Goal: Task Accomplishment & Management: Use online tool/utility

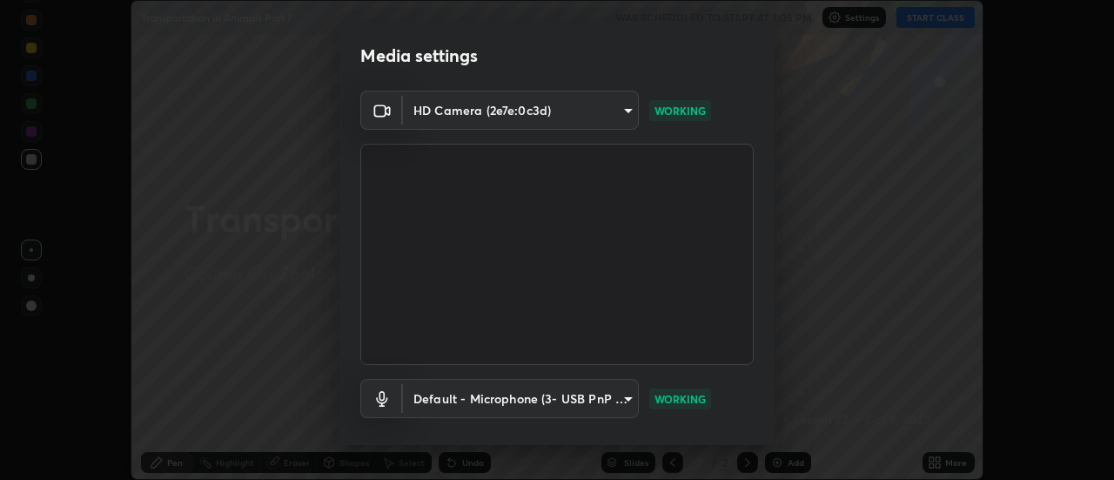
scroll to position [91, 0]
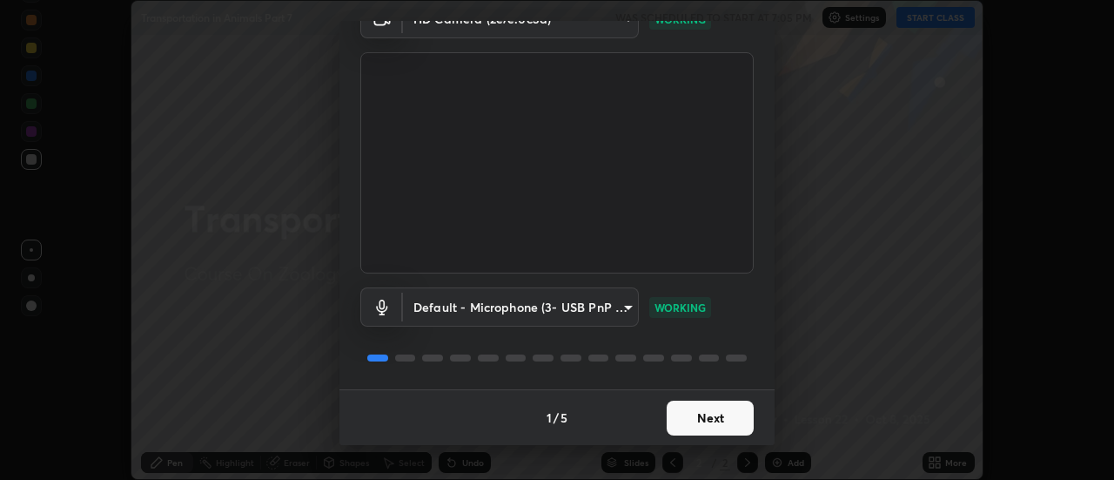
click at [707, 411] on button "Next" at bounding box center [710, 417] width 87 height 35
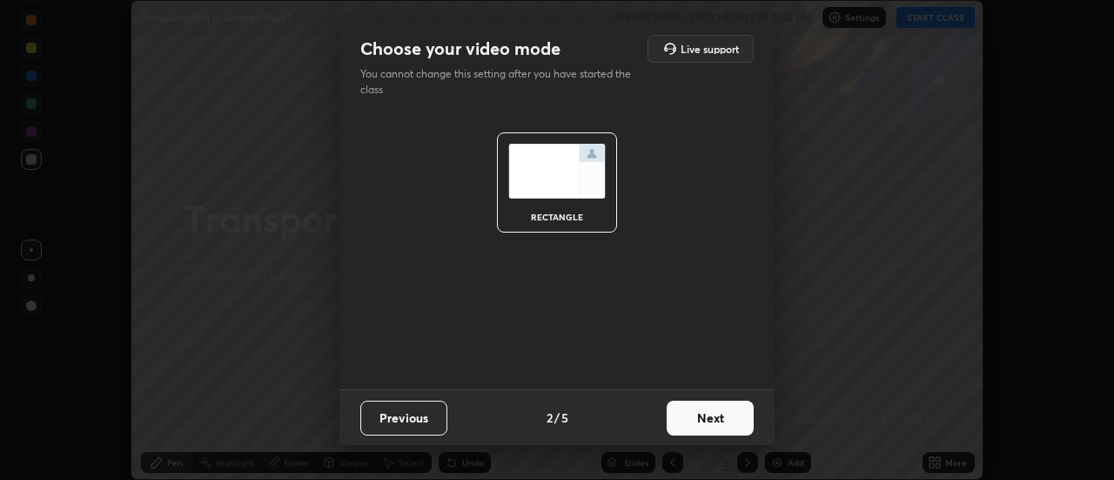
scroll to position [0, 0]
click at [716, 417] on button "Next" at bounding box center [710, 417] width 87 height 35
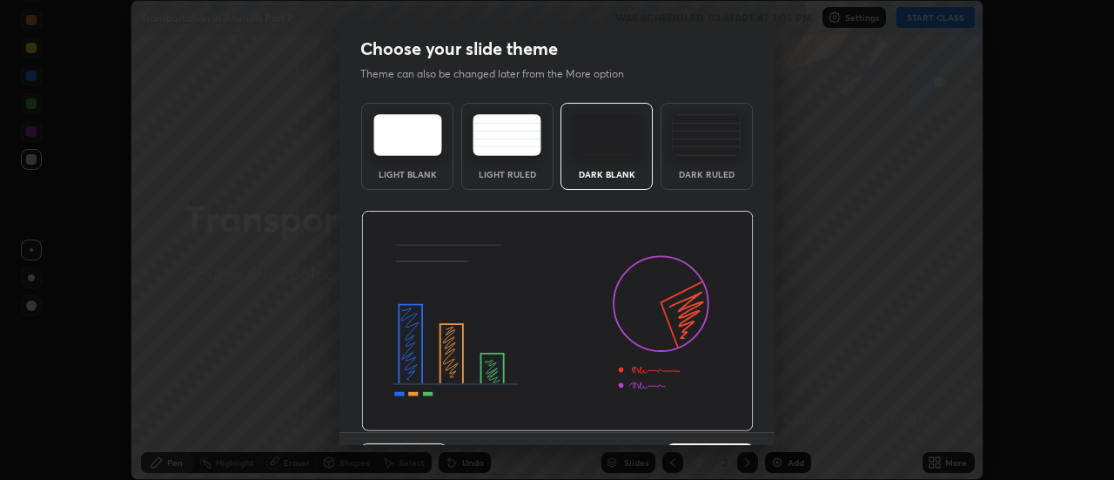
scroll to position [43, 0]
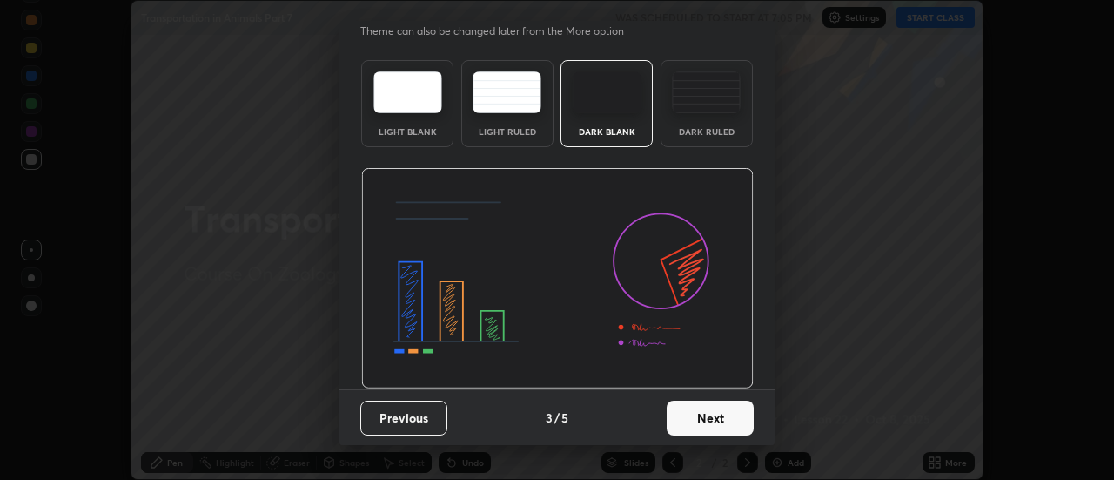
click at [717, 416] on button "Next" at bounding box center [710, 417] width 87 height 35
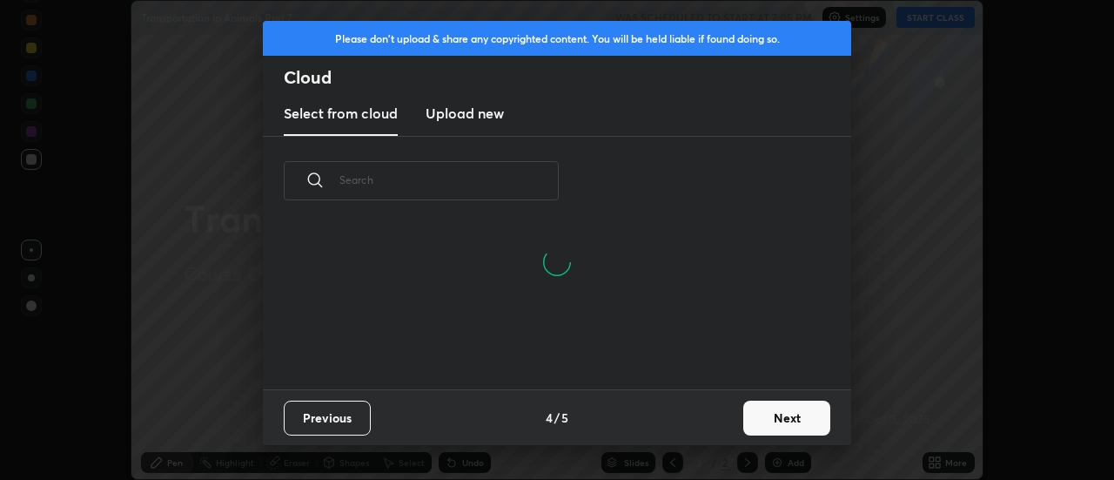
click at [763, 415] on button "Next" at bounding box center [786, 417] width 87 height 35
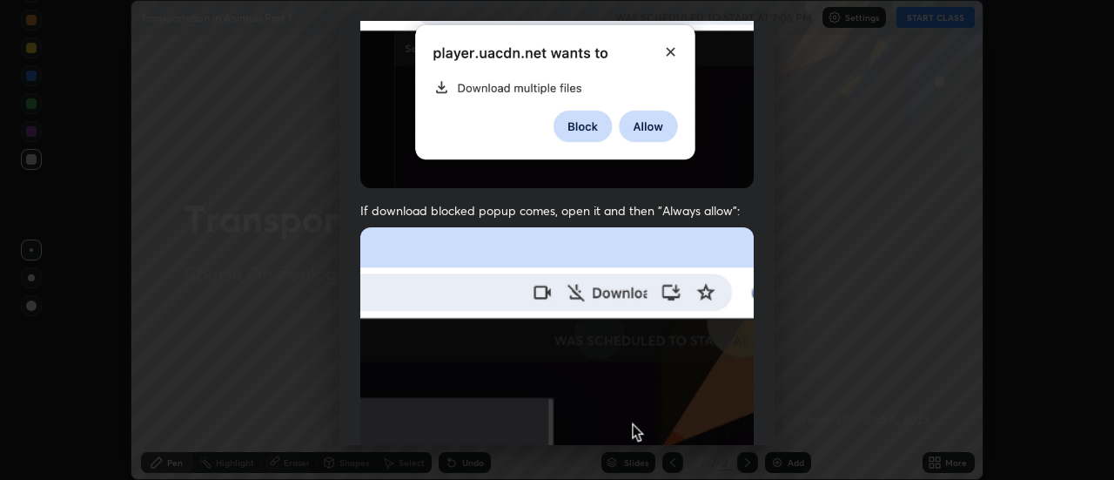
scroll to position [447, 0]
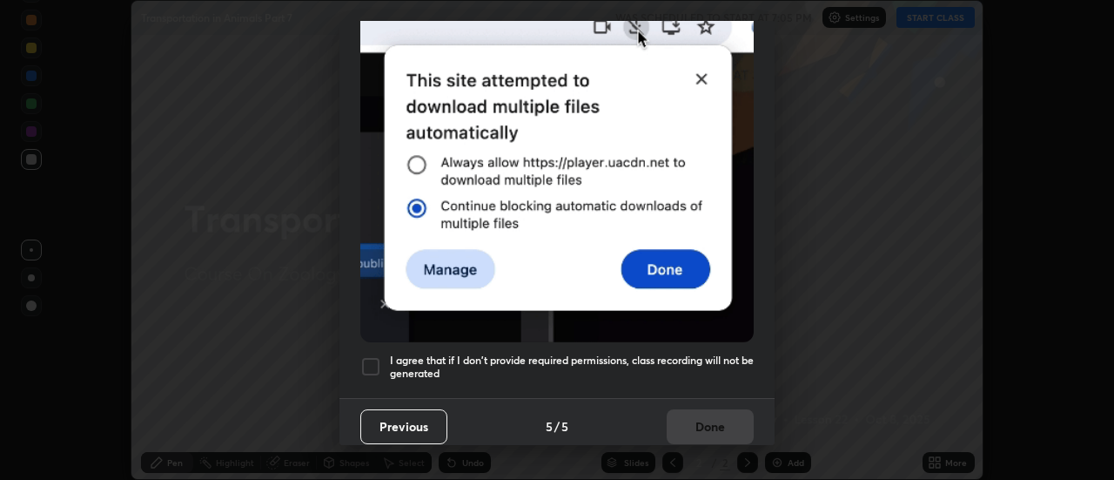
click at [727, 357] on h5 "I agree that if I don't provide required permissions, class recording will not …" at bounding box center [572, 366] width 364 height 27
click at [717, 421] on button "Done" at bounding box center [710, 426] width 87 height 35
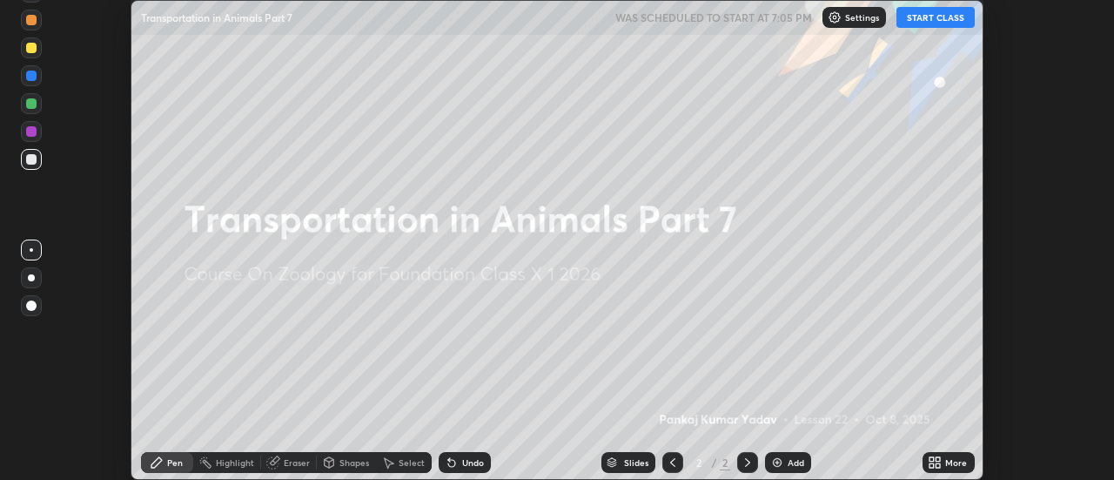
click at [918, 23] on button "START CLASS" at bounding box center [936, 17] width 78 height 21
click at [939, 459] on icon at bounding box center [939, 459] width 4 height 4
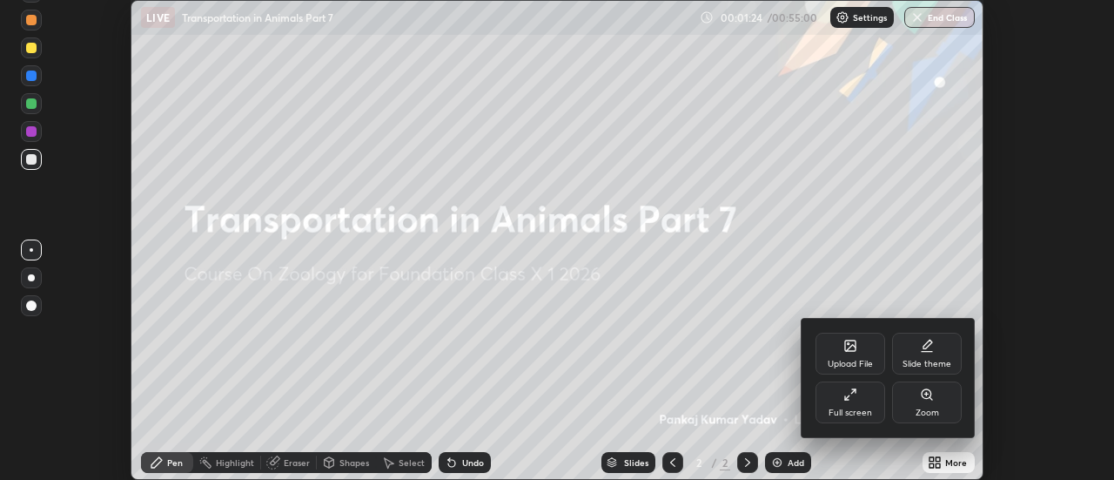
click at [853, 361] on div "Upload File" at bounding box center [850, 364] width 45 height 9
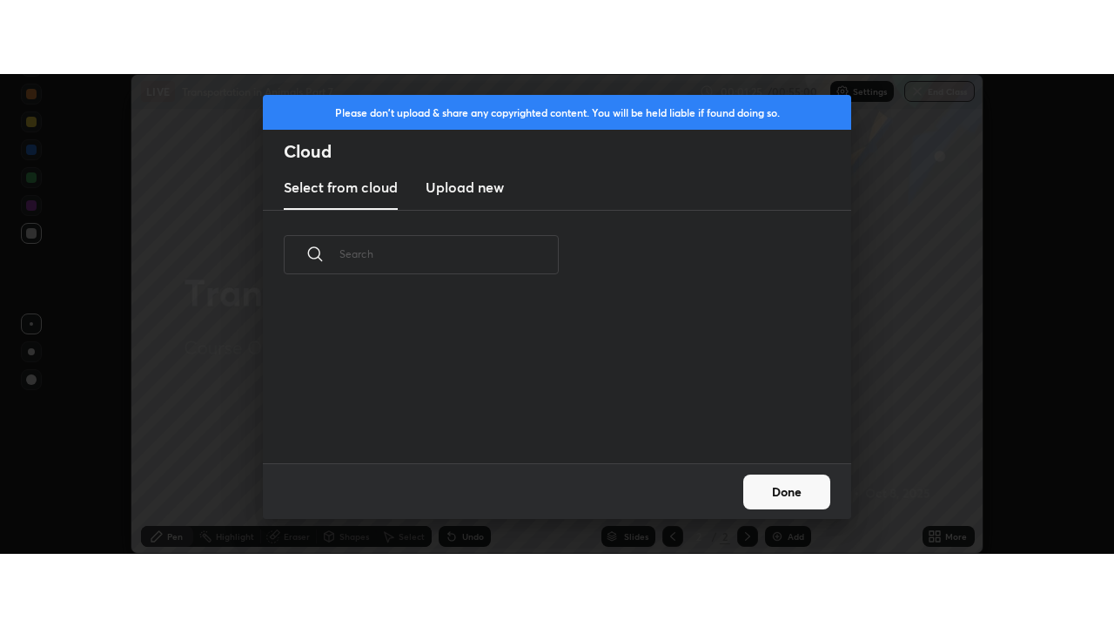
scroll to position [6, 10]
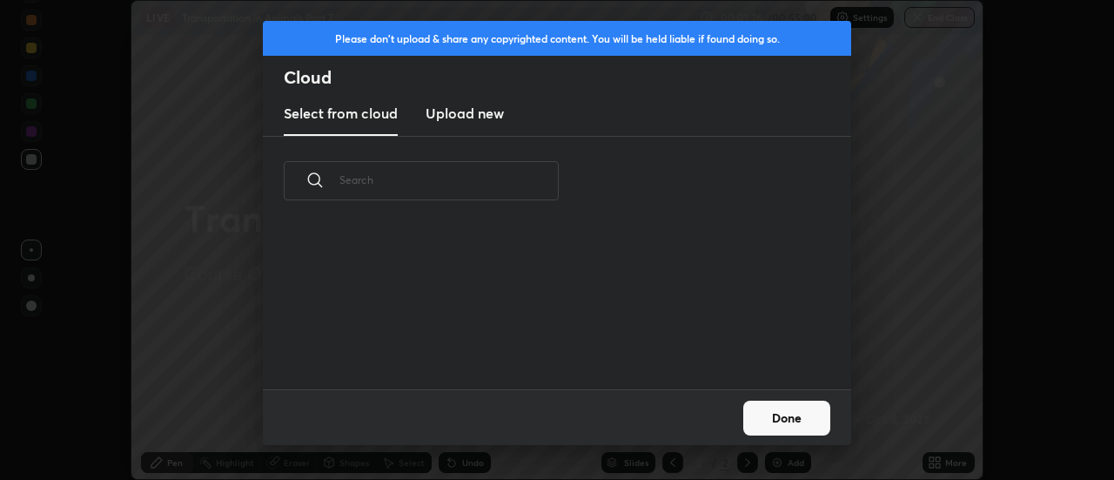
click at [488, 115] on h3 "Upload new" at bounding box center [465, 113] width 78 height 21
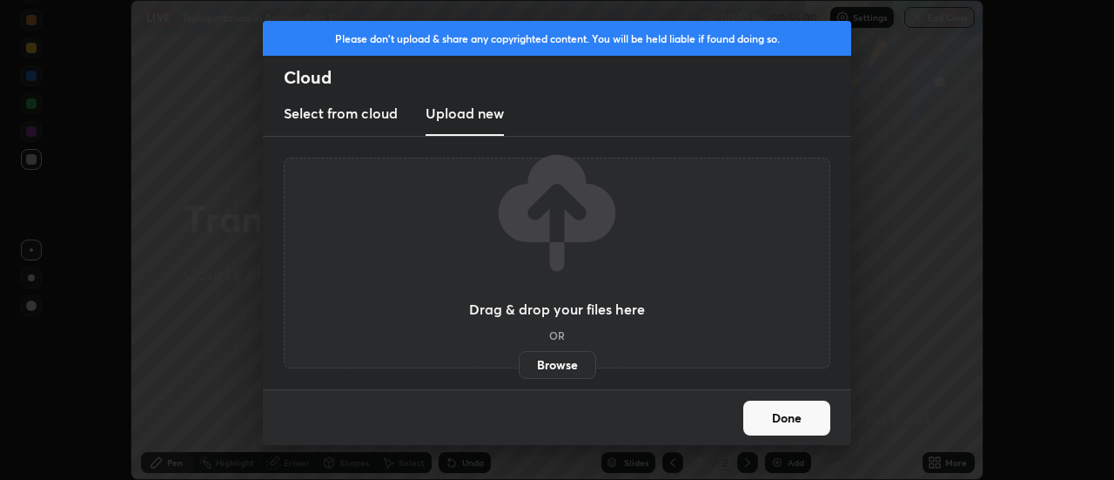
click at [548, 361] on label "Browse" at bounding box center [557, 365] width 77 height 28
click at [519, 361] on input "Browse" at bounding box center [519, 365] width 0 height 28
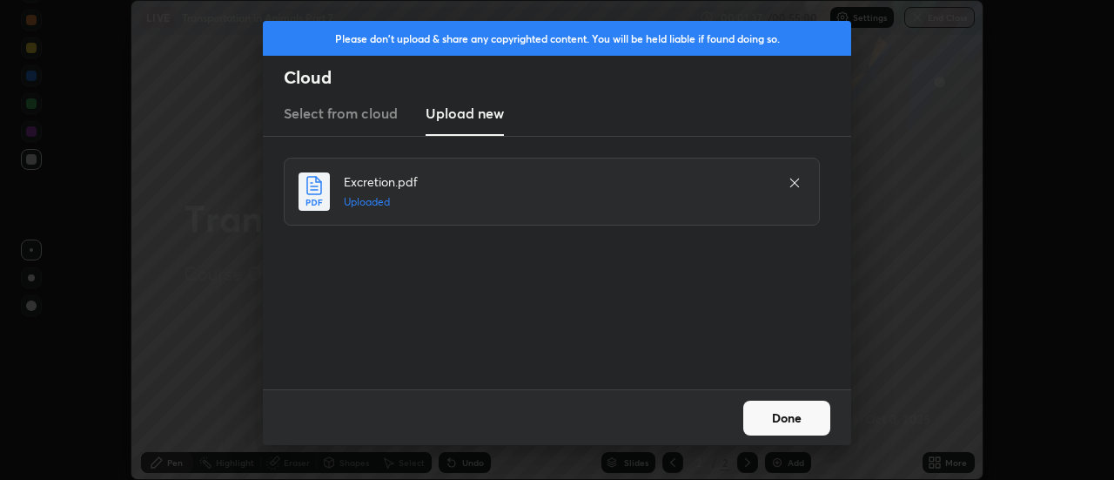
click at [766, 414] on button "Done" at bounding box center [786, 417] width 87 height 35
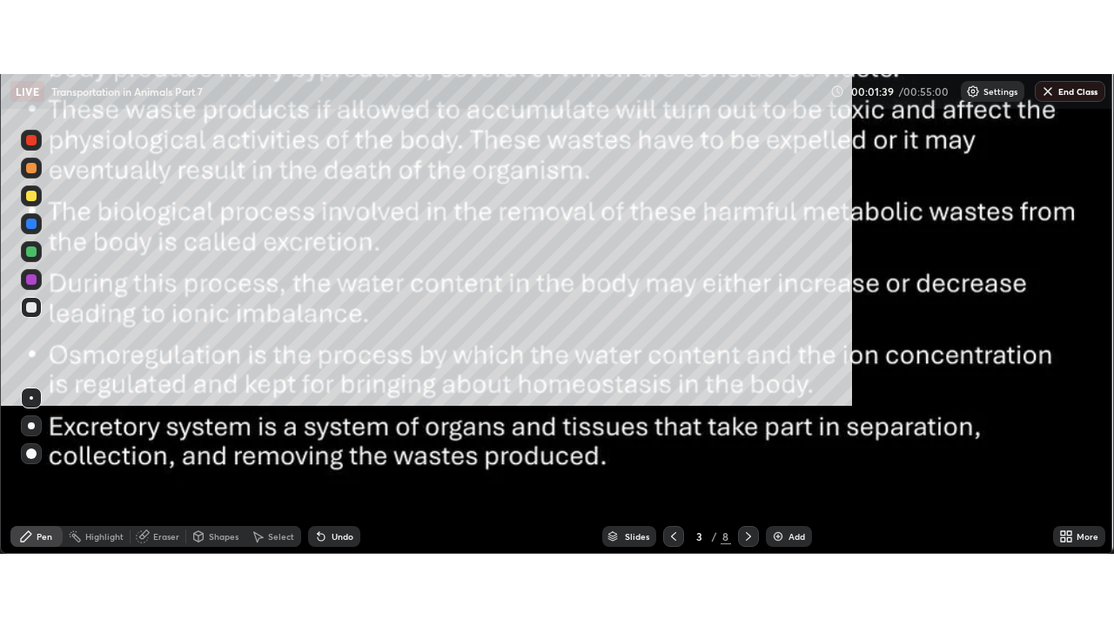
scroll to position [627, 1114]
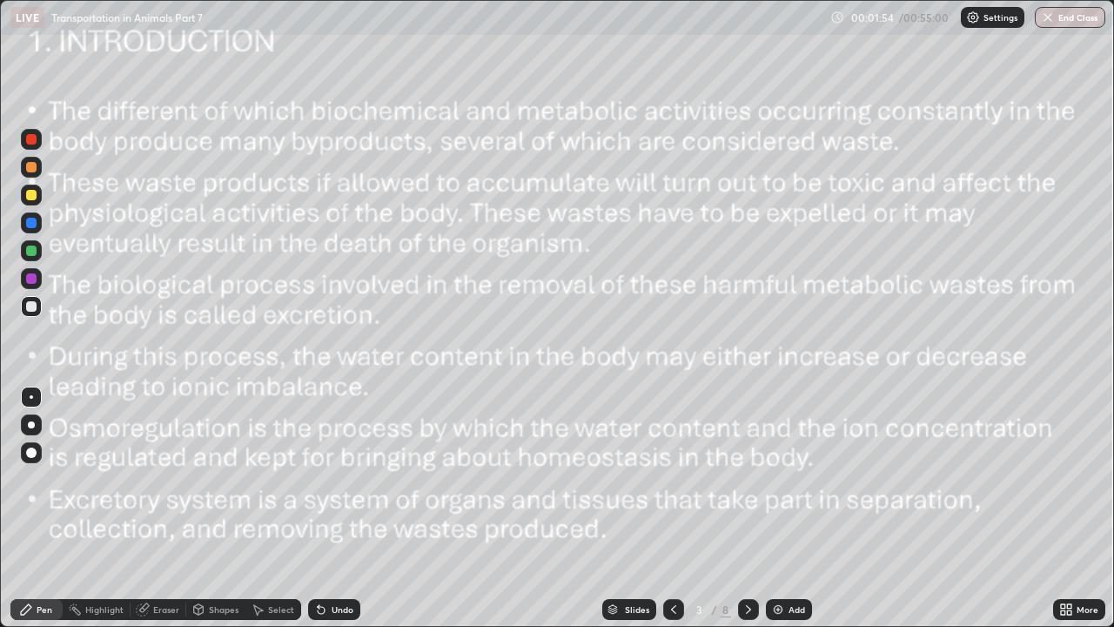
click at [672, 479] on icon at bounding box center [674, 609] width 14 height 14
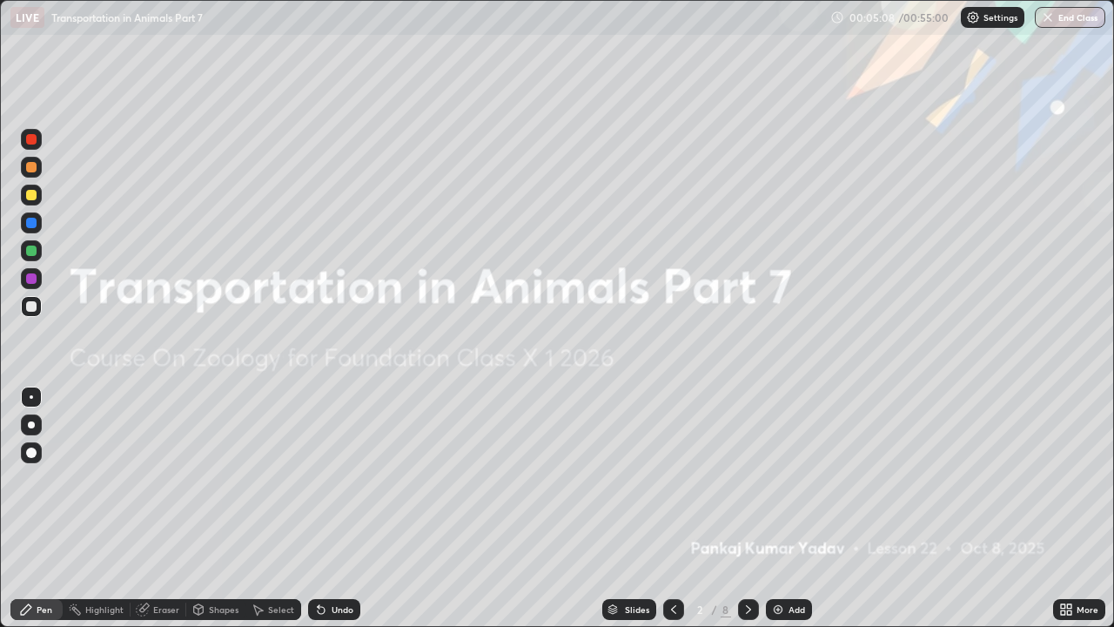
click at [750, 479] on icon at bounding box center [749, 609] width 14 height 14
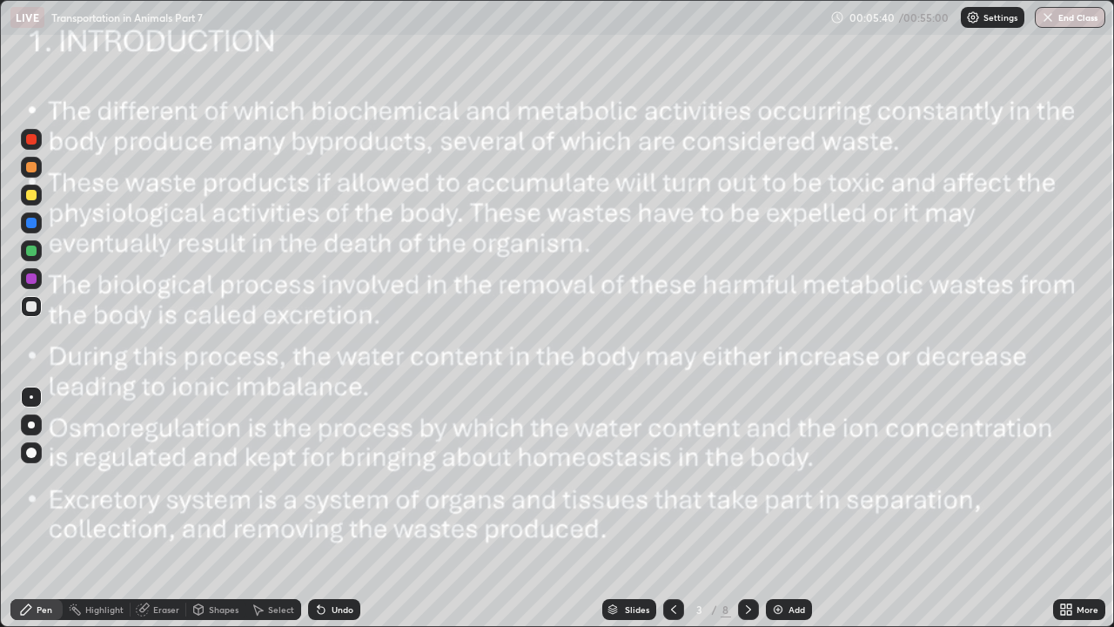
click at [32, 145] on div at bounding box center [31, 139] width 21 height 21
click at [747, 479] on icon at bounding box center [749, 609] width 14 height 14
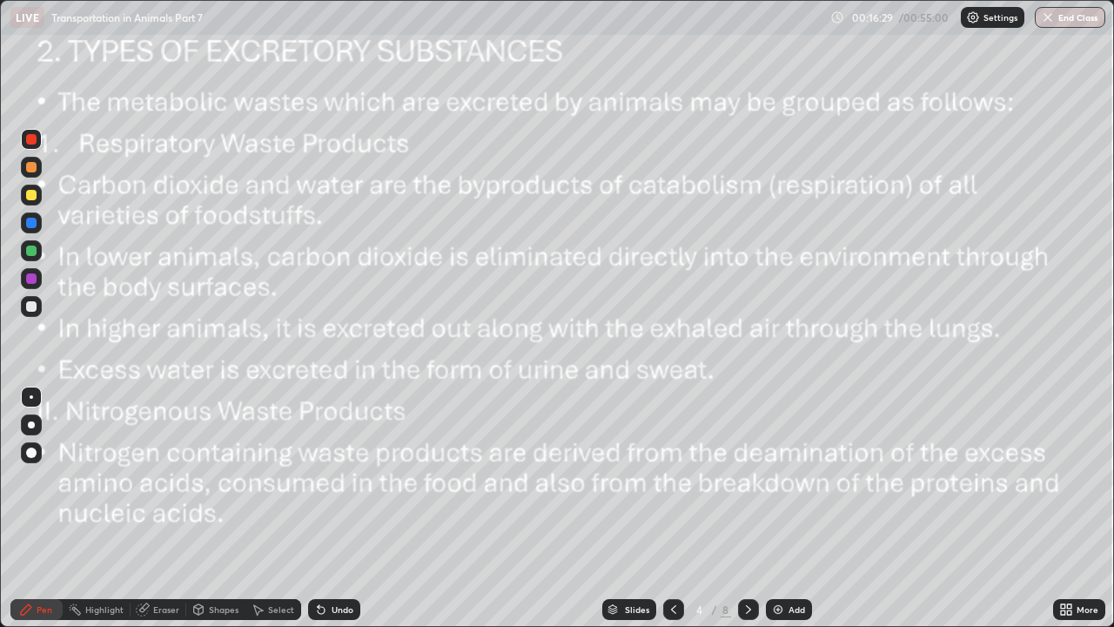
click at [776, 479] on img at bounding box center [778, 609] width 14 height 14
click at [671, 479] on icon at bounding box center [674, 609] width 14 height 14
click at [744, 479] on icon at bounding box center [749, 609] width 14 height 14
click at [676, 479] on icon at bounding box center [674, 609] width 14 height 14
click at [748, 479] on icon at bounding box center [749, 609] width 14 height 14
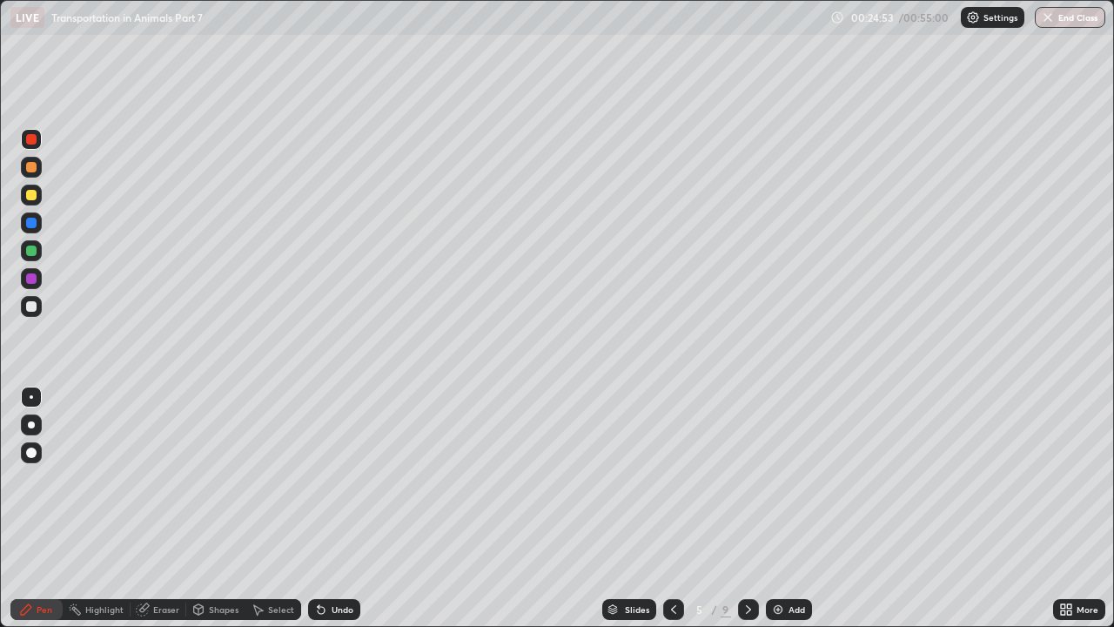
click at [747, 479] on icon at bounding box center [749, 609] width 14 height 14
click at [23, 426] on div at bounding box center [31, 424] width 21 height 21
click at [30, 451] on div at bounding box center [31, 452] width 10 height 10
click at [31, 192] on div at bounding box center [31, 195] width 10 height 10
click at [31, 424] on div at bounding box center [31, 424] width 7 height 7
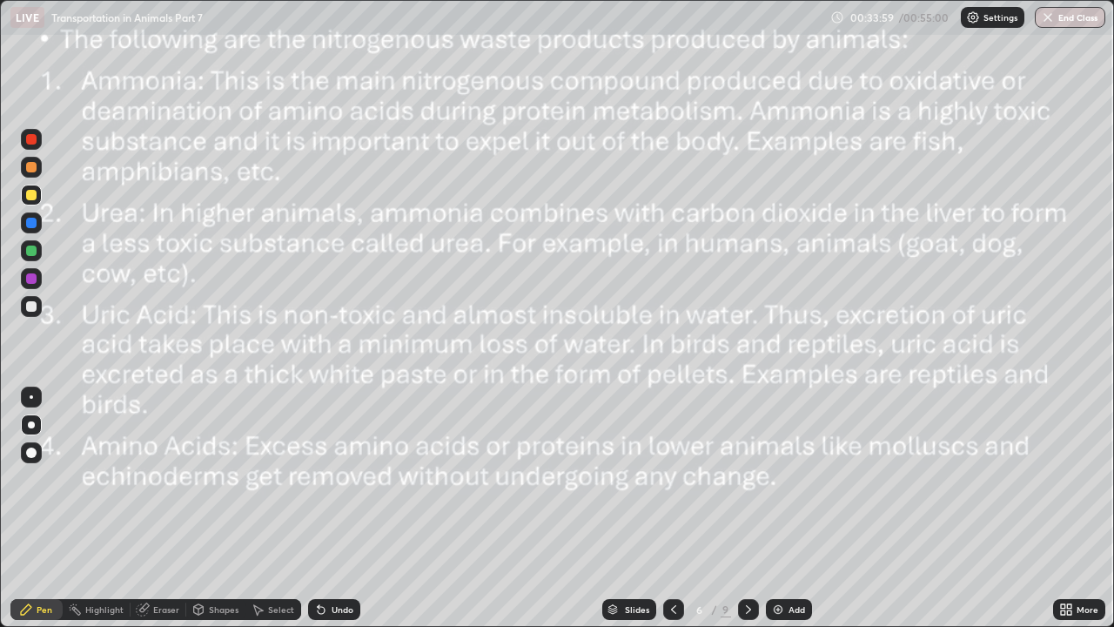
click at [750, 479] on icon at bounding box center [749, 609] width 14 height 14
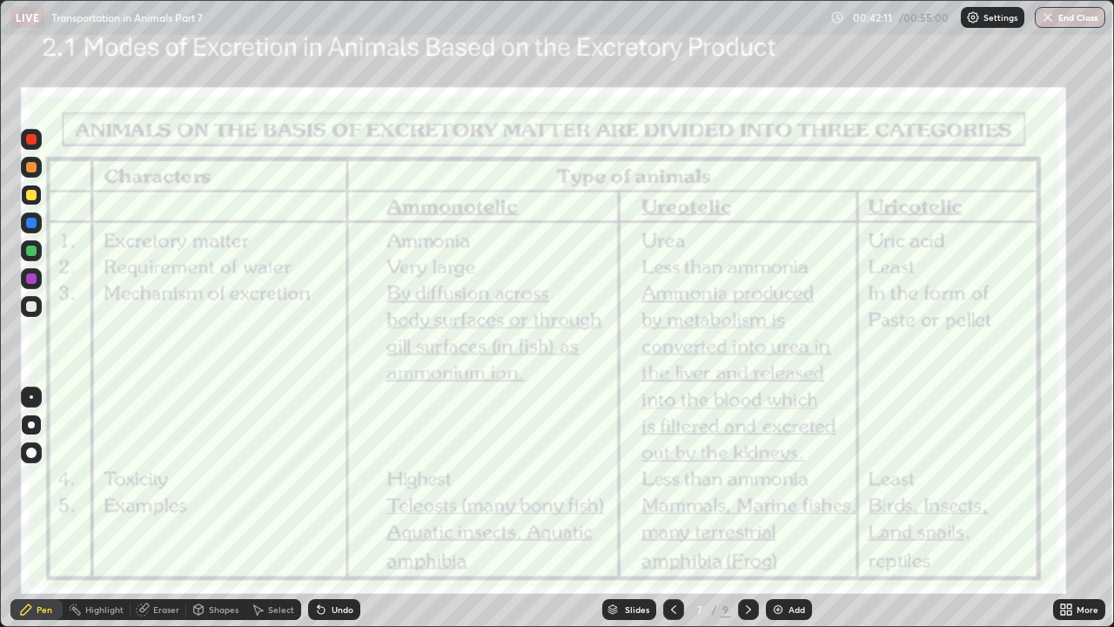
click at [744, 479] on icon at bounding box center [749, 609] width 14 height 14
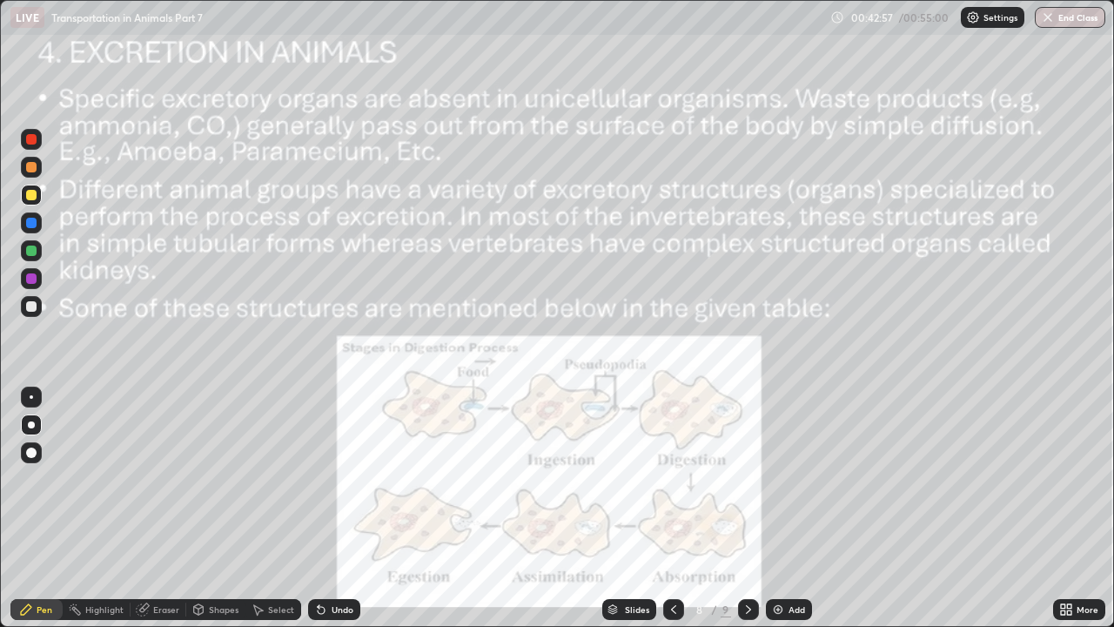
click at [672, 479] on icon at bounding box center [674, 609] width 14 height 14
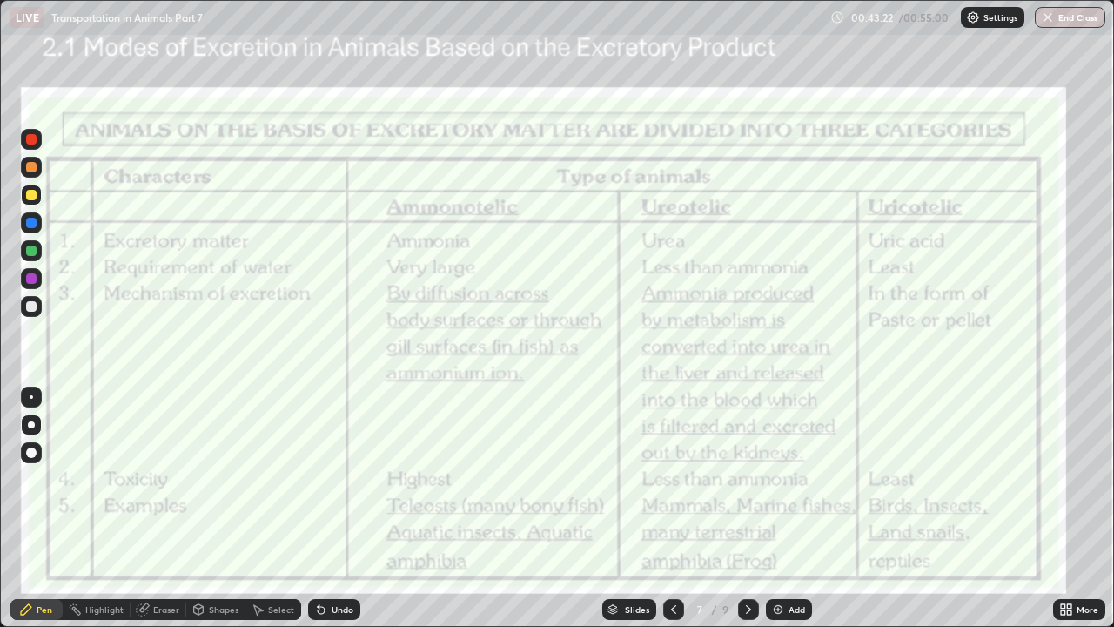
click at [750, 479] on div at bounding box center [748, 609] width 21 height 21
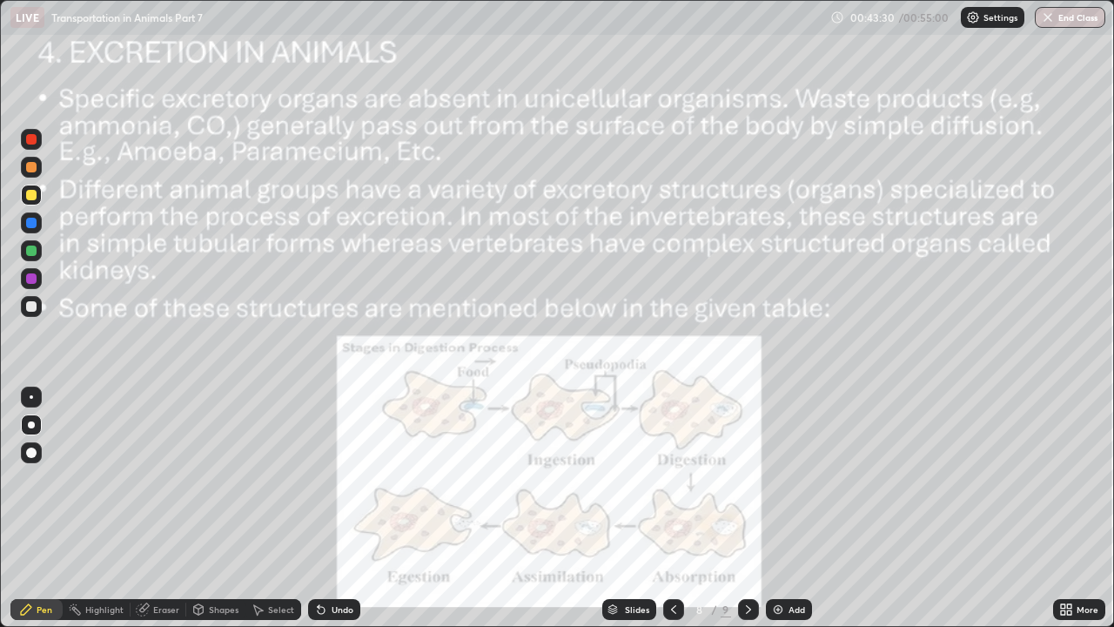
click at [682, 479] on div at bounding box center [673, 609] width 21 height 35
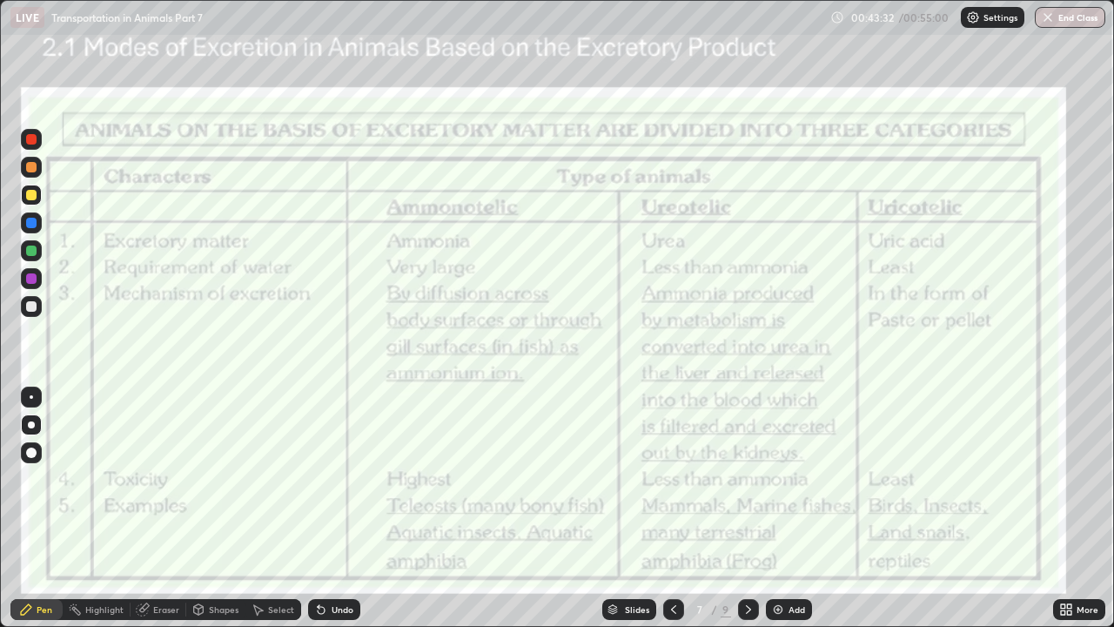
click at [745, 479] on icon at bounding box center [749, 609] width 14 height 14
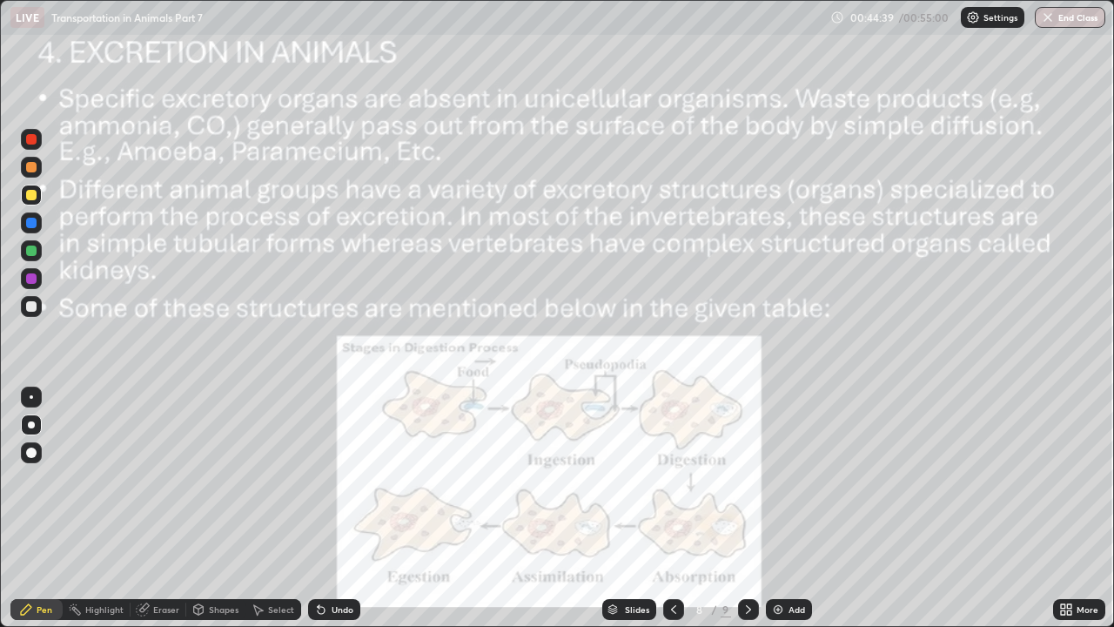
click at [749, 479] on icon at bounding box center [749, 609] width 14 height 14
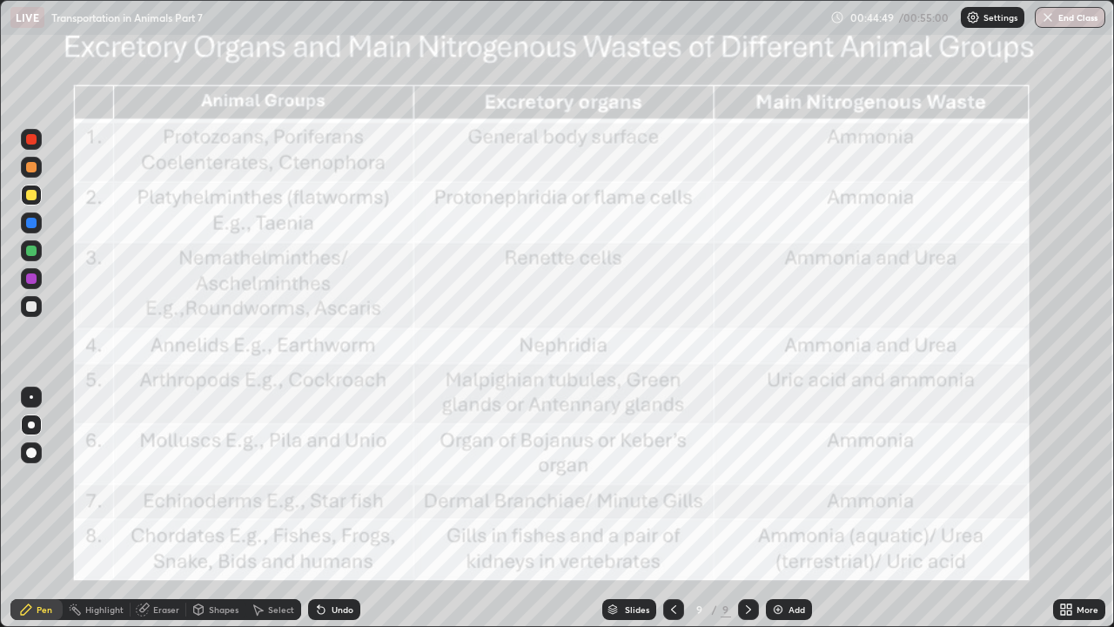
click at [671, 479] on icon at bounding box center [674, 609] width 14 height 14
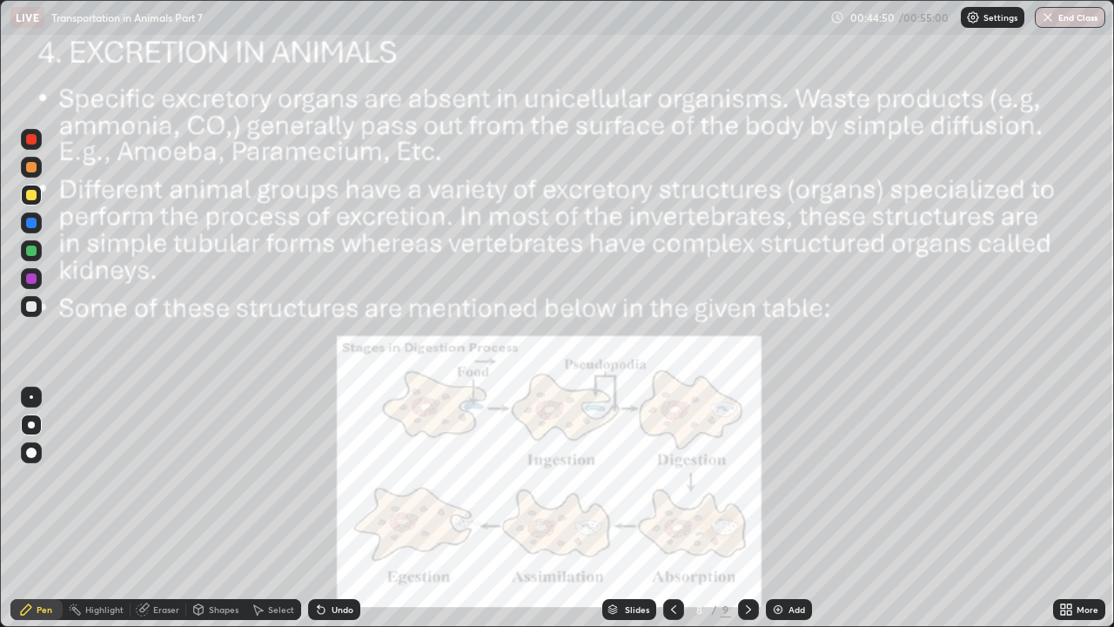
click at [664, 479] on div at bounding box center [673, 609] width 21 height 21
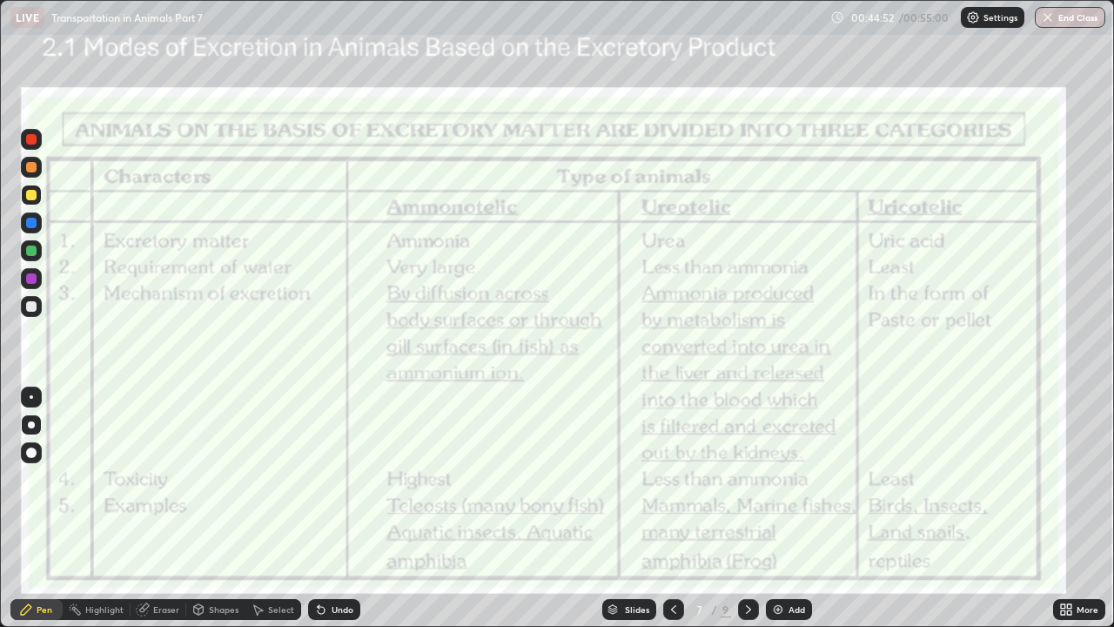
click at [673, 479] on icon at bounding box center [674, 609] width 14 height 14
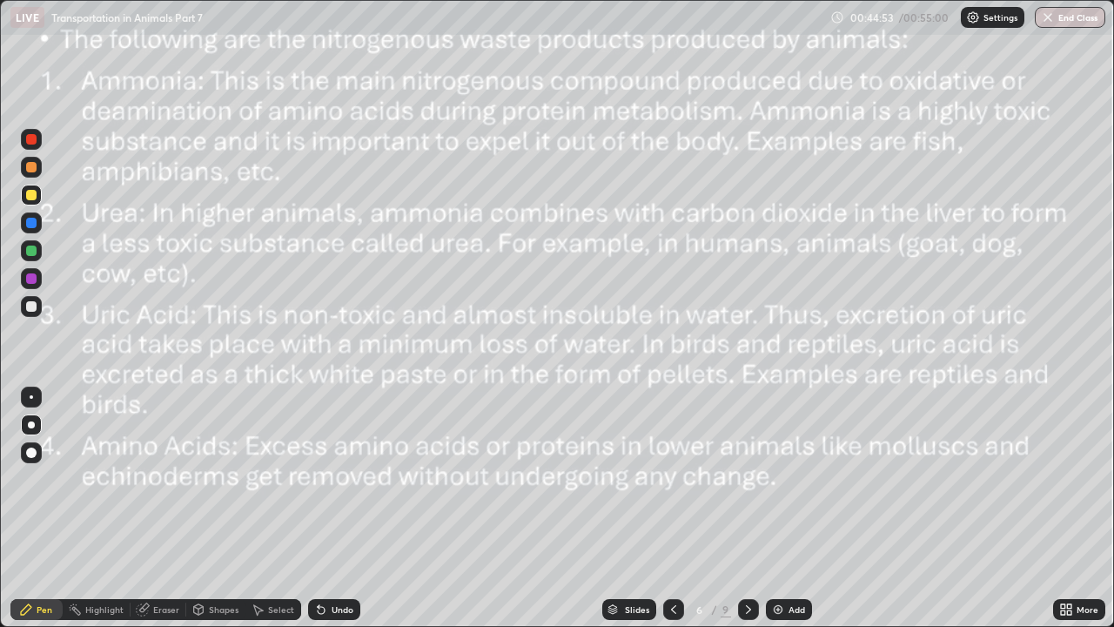
click at [749, 479] on icon at bounding box center [749, 609] width 14 height 14
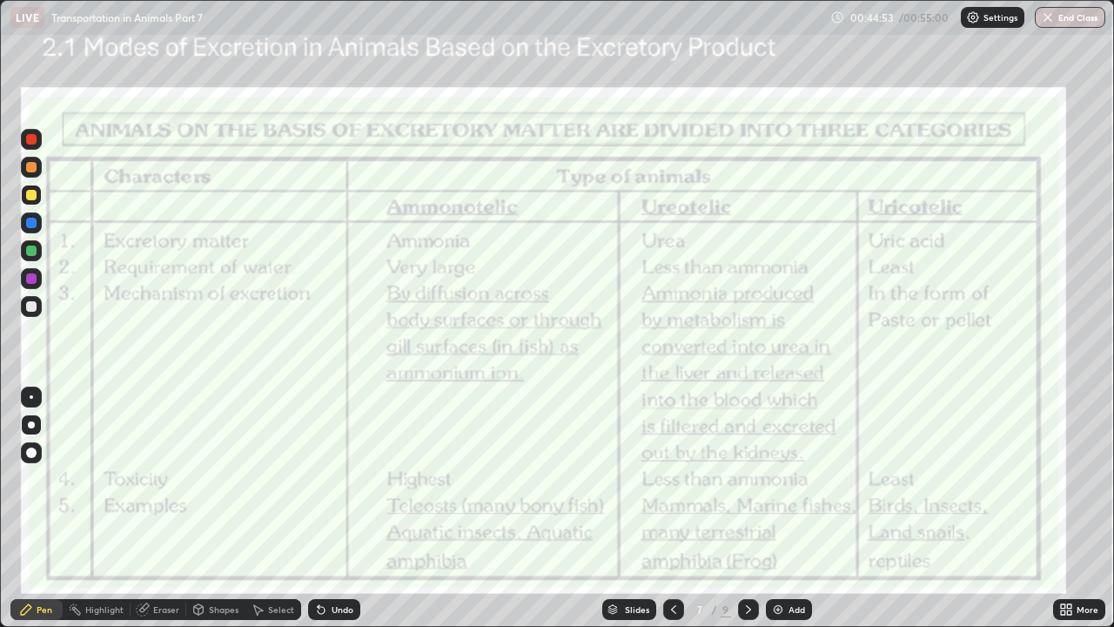
click at [747, 479] on icon at bounding box center [749, 609] width 14 height 14
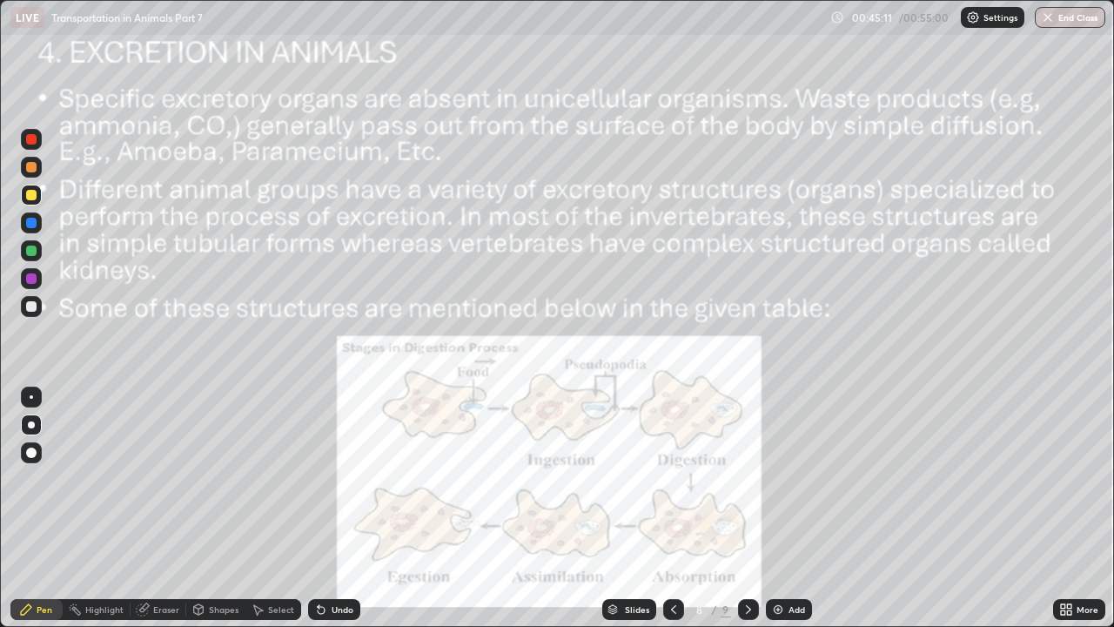
click at [749, 479] on icon at bounding box center [749, 609] width 14 height 14
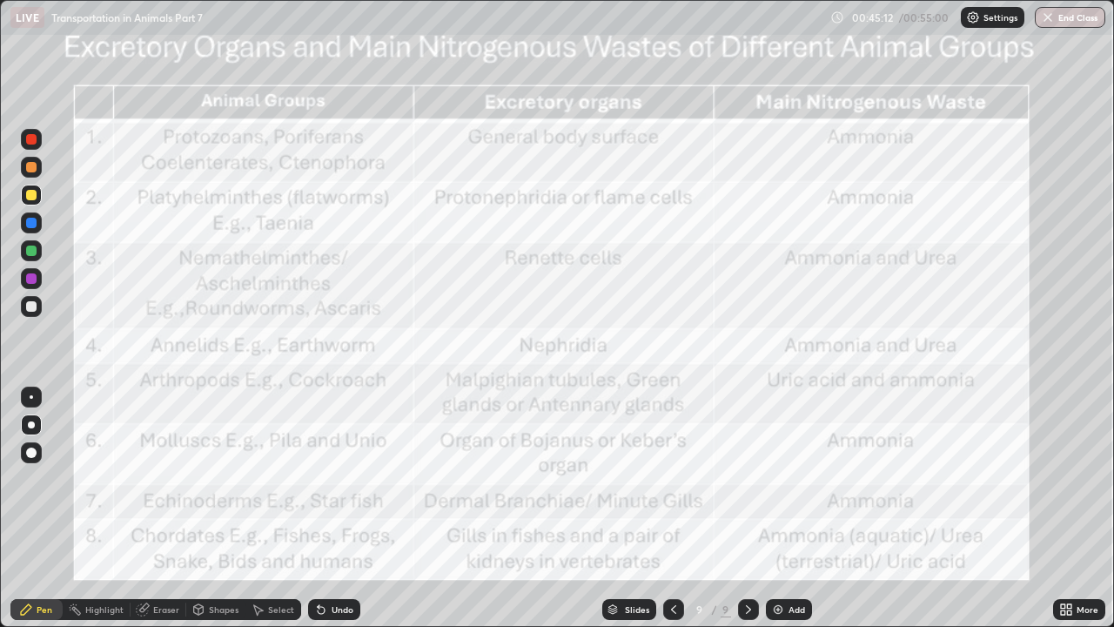
click at [754, 479] on div at bounding box center [748, 609] width 21 height 21
click at [17, 479] on div at bounding box center [31, 487] width 28 height 209
click at [1066, 17] on button "End Class" at bounding box center [1071, 17] width 69 height 21
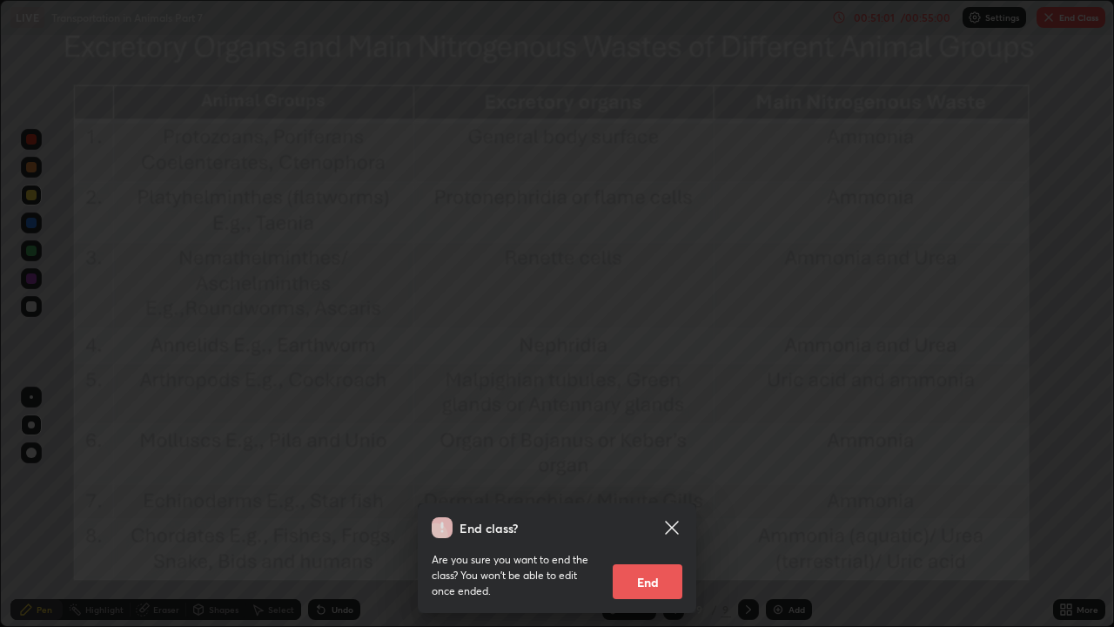
click at [652, 479] on button "End" at bounding box center [648, 581] width 70 height 35
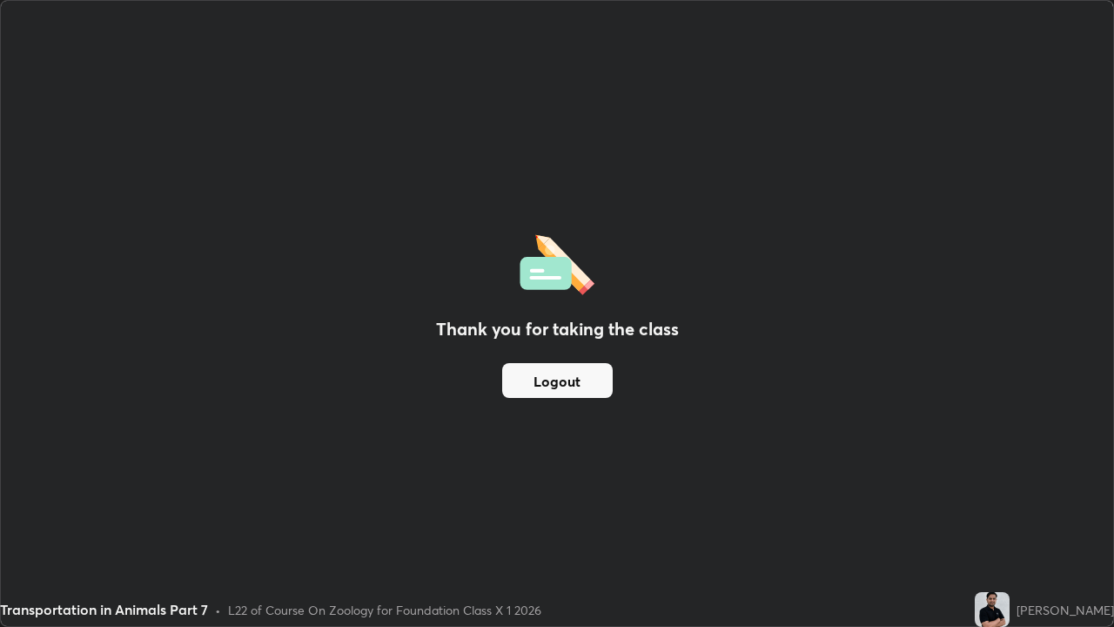
click at [587, 384] on button "Logout" at bounding box center [557, 380] width 111 height 35
click at [589, 385] on button "Logout" at bounding box center [557, 380] width 111 height 35
click at [594, 382] on button "Logout" at bounding box center [557, 380] width 111 height 35
